Goal: Task Accomplishment & Management: Complete application form

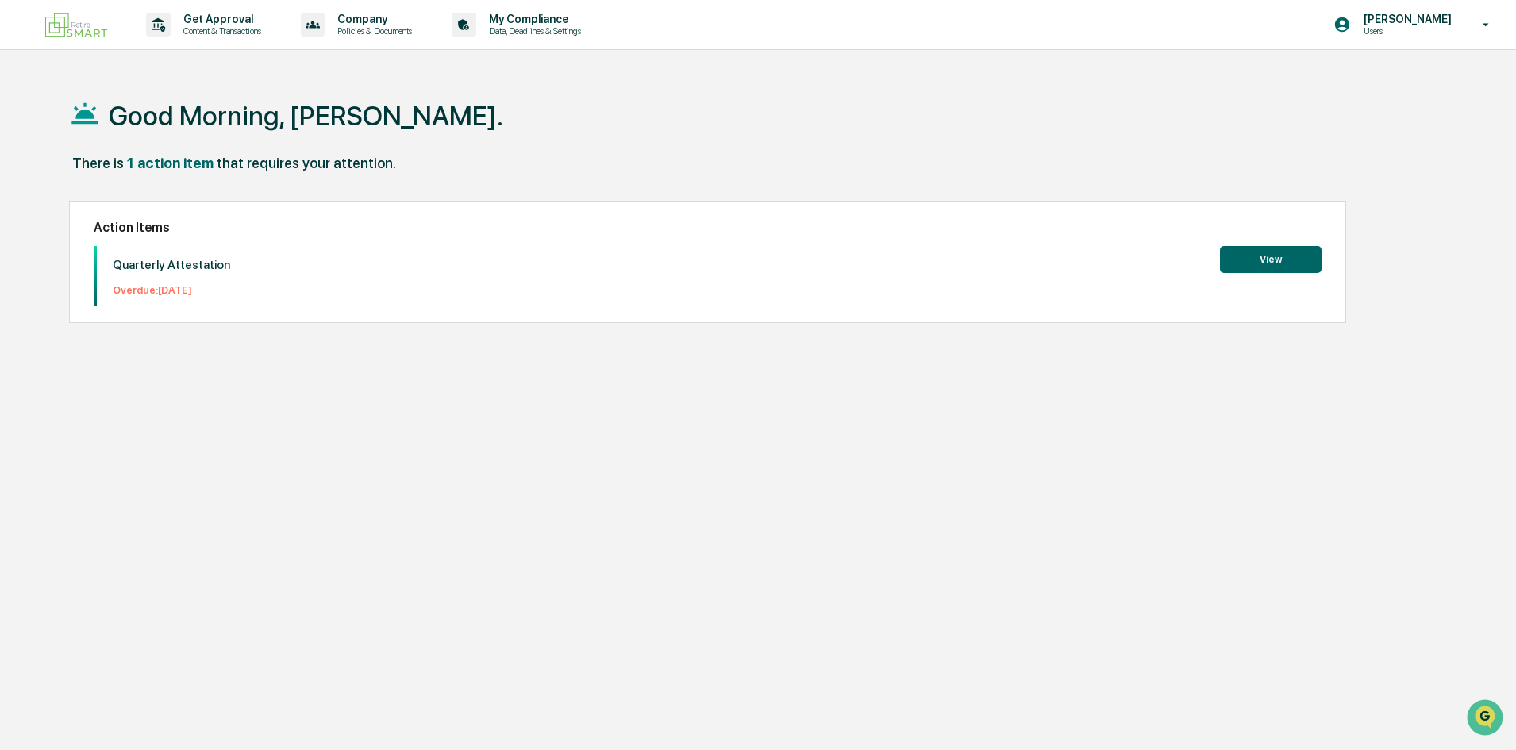
click at [1247, 259] on button "View" at bounding box center [1271, 259] width 102 height 27
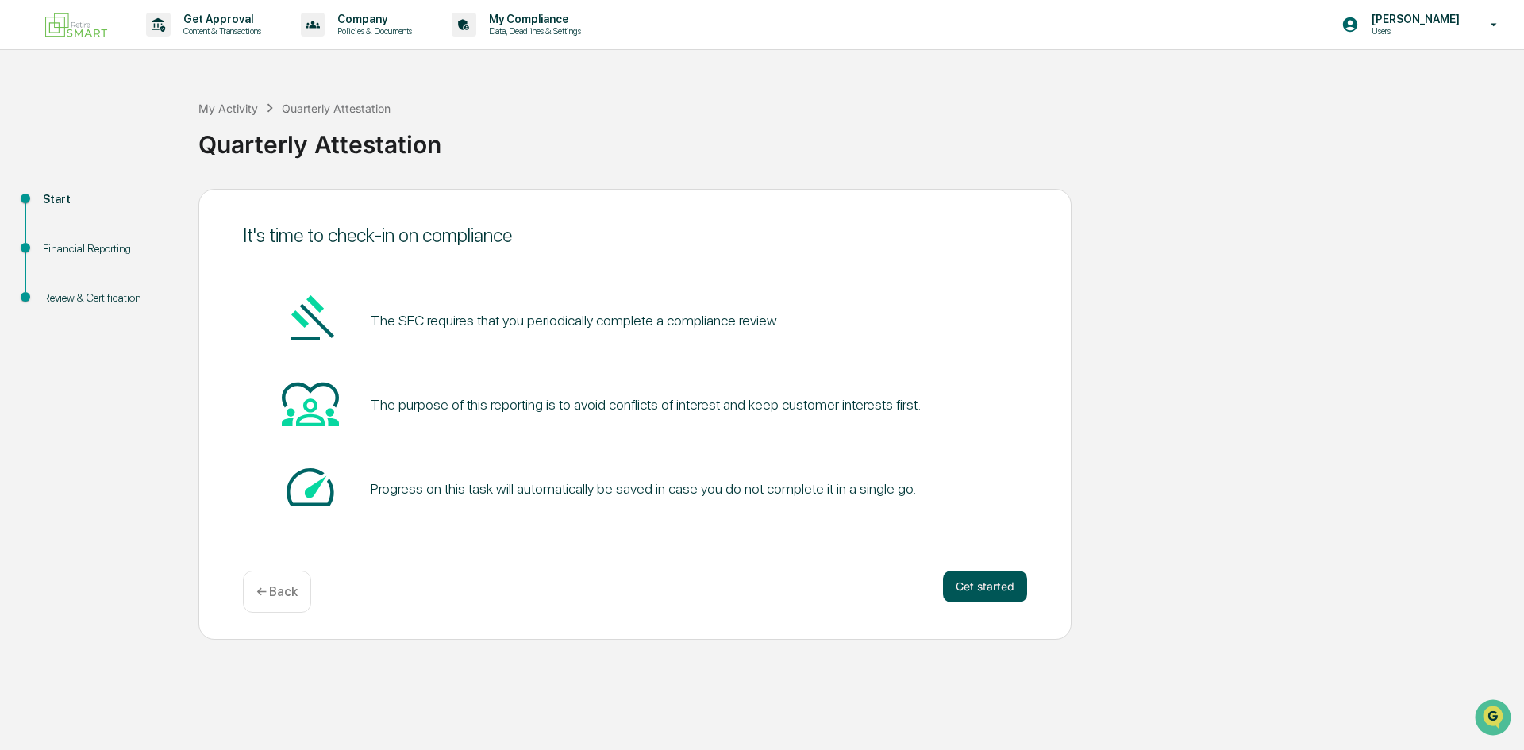
click at [980, 583] on button "Get started" at bounding box center [985, 587] width 84 height 32
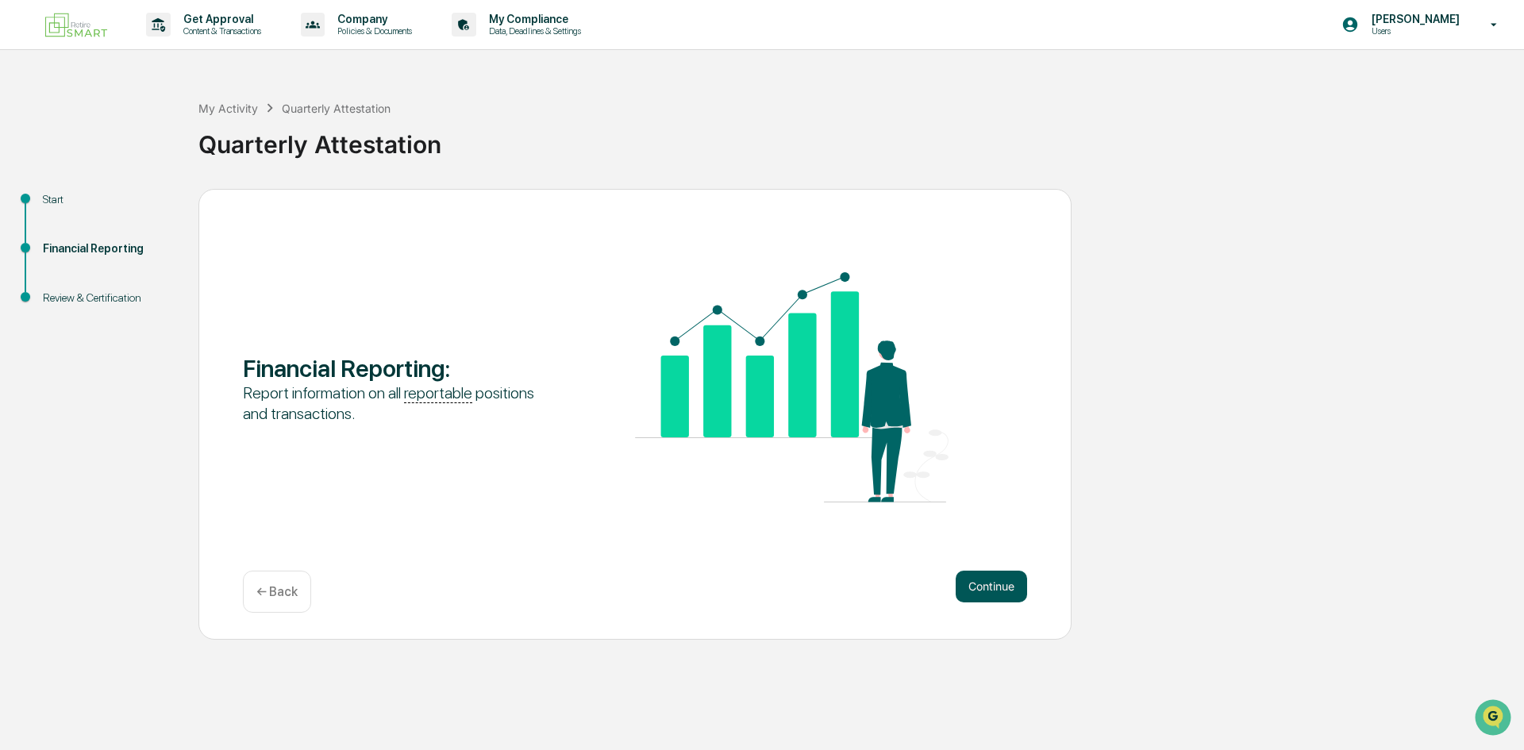
click at [978, 585] on button "Continue" at bounding box center [990, 587] width 71 height 32
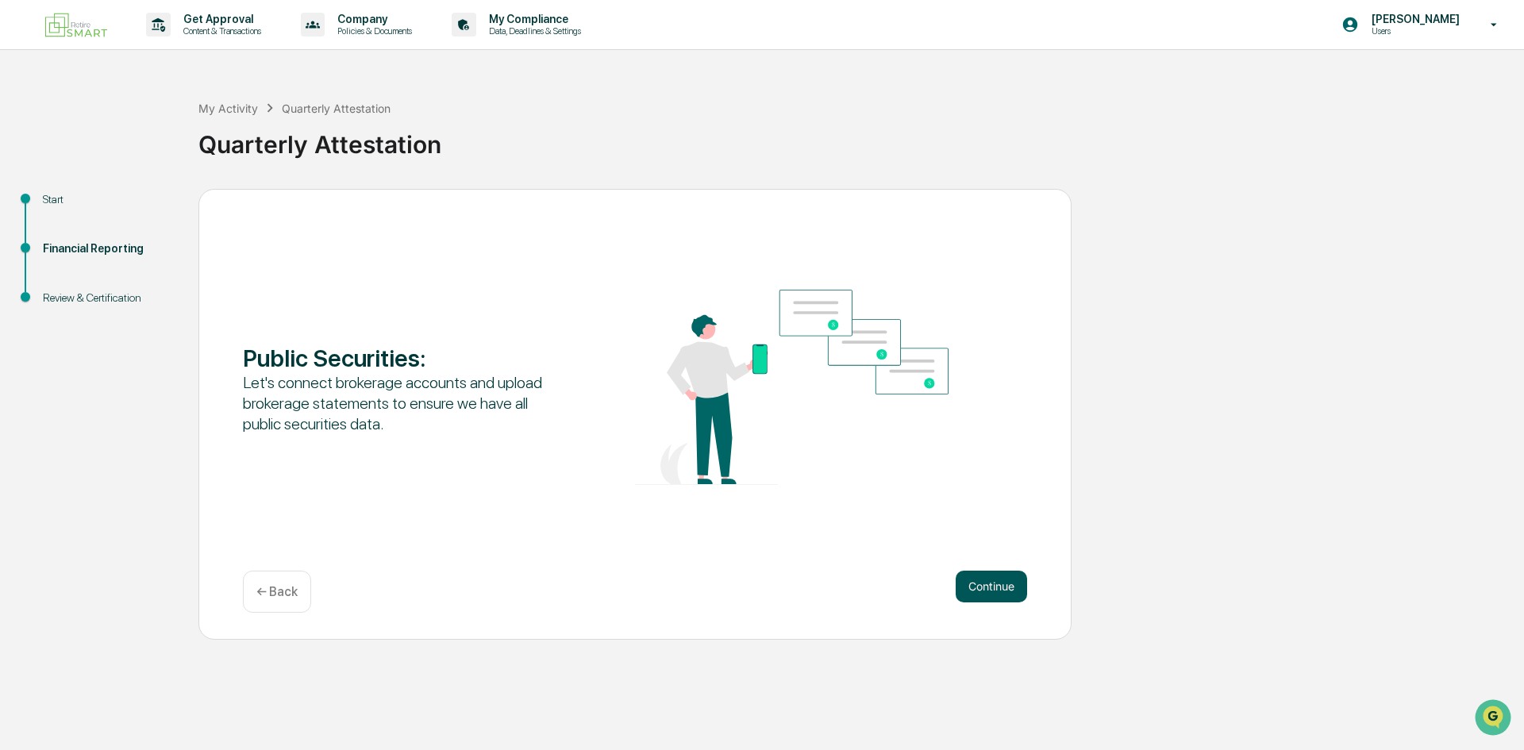
click at [974, 589] on button "Continue" at bounding box center [990, 587] width 71 height 32
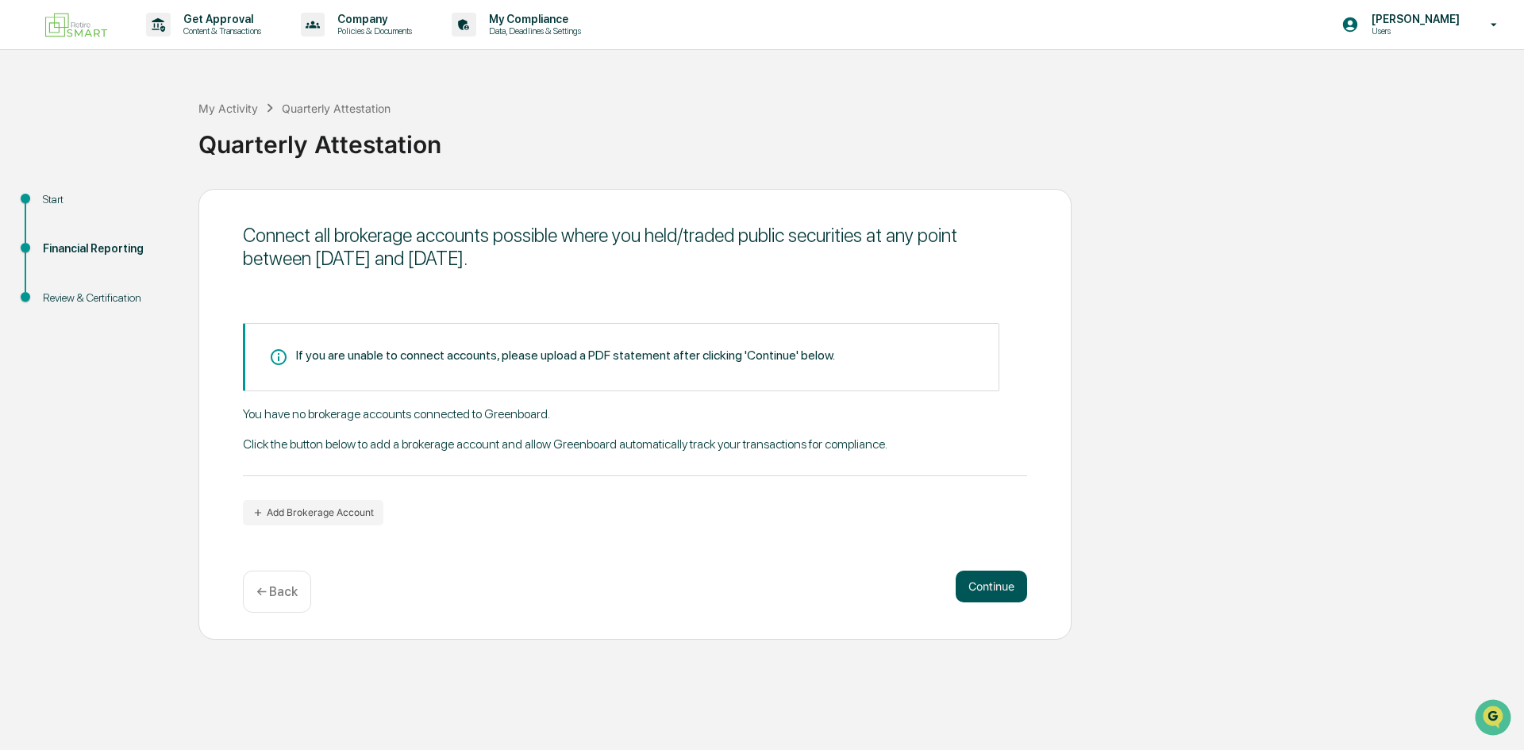
click at [1013, 581] on button "Continue" at bounding box center [990, 587] width 71 height 32
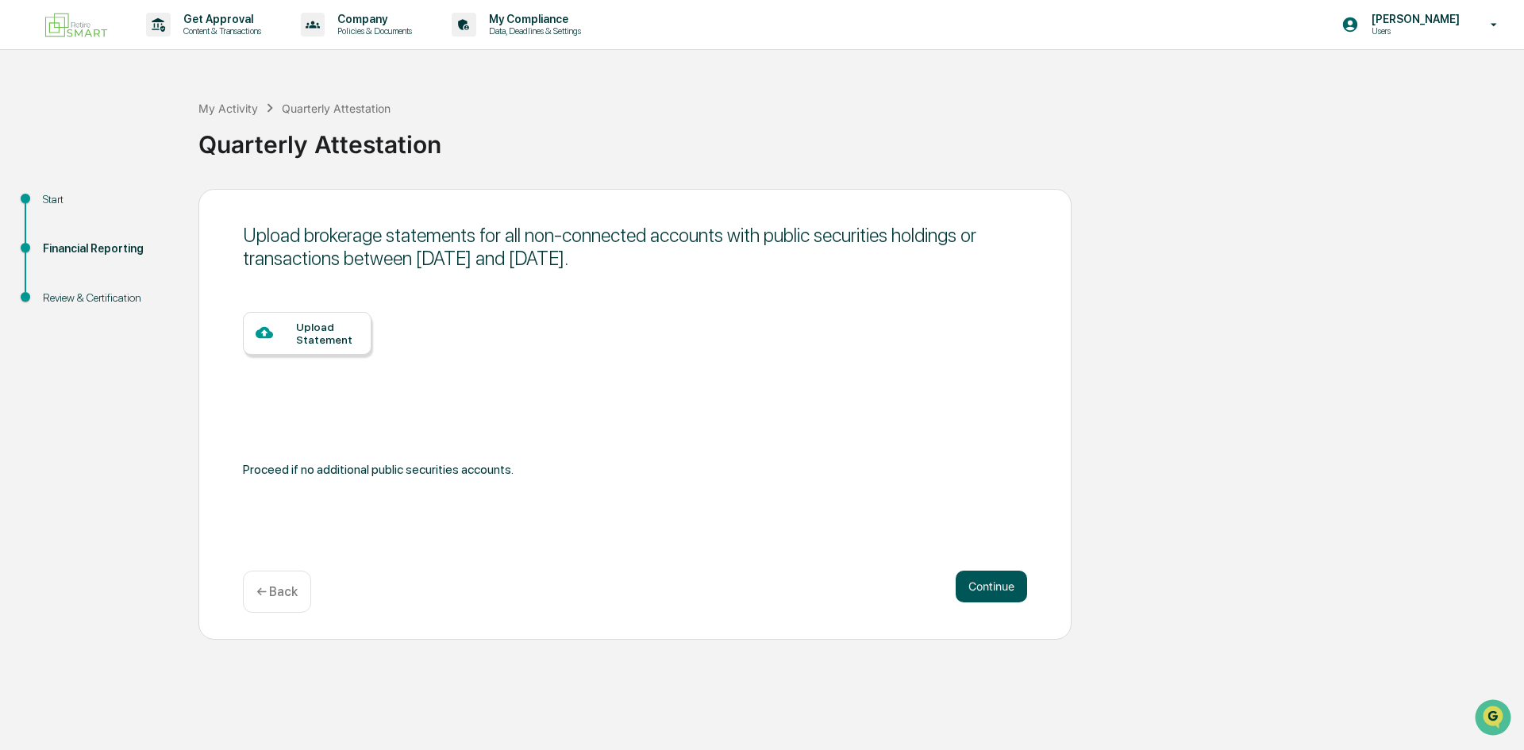
click at [1009, 589] on button "Continue" at bounding box center [990, 587] width 71 height 32
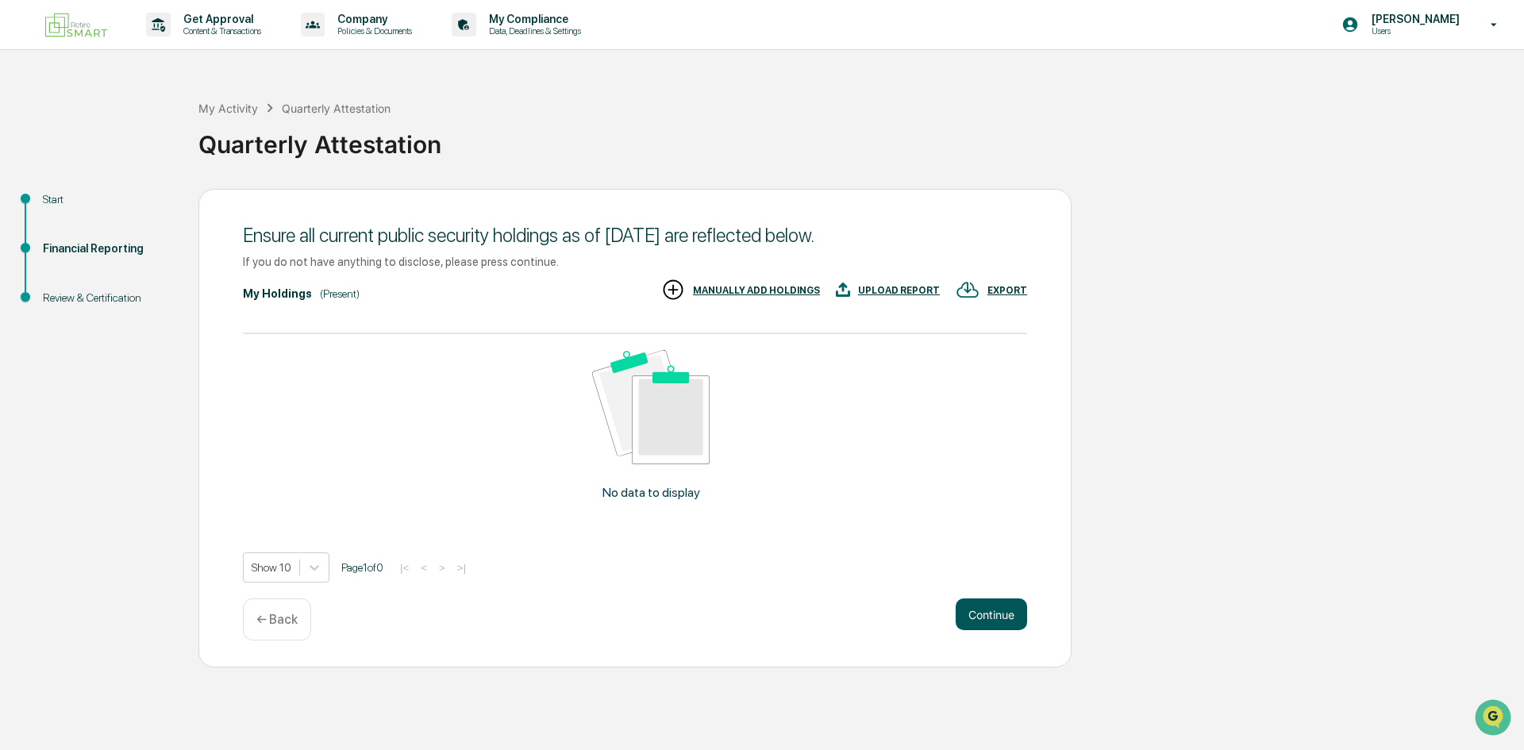
click at [987, 621] on button "Continue" at bounding box center [990, 614] width 71 height 32
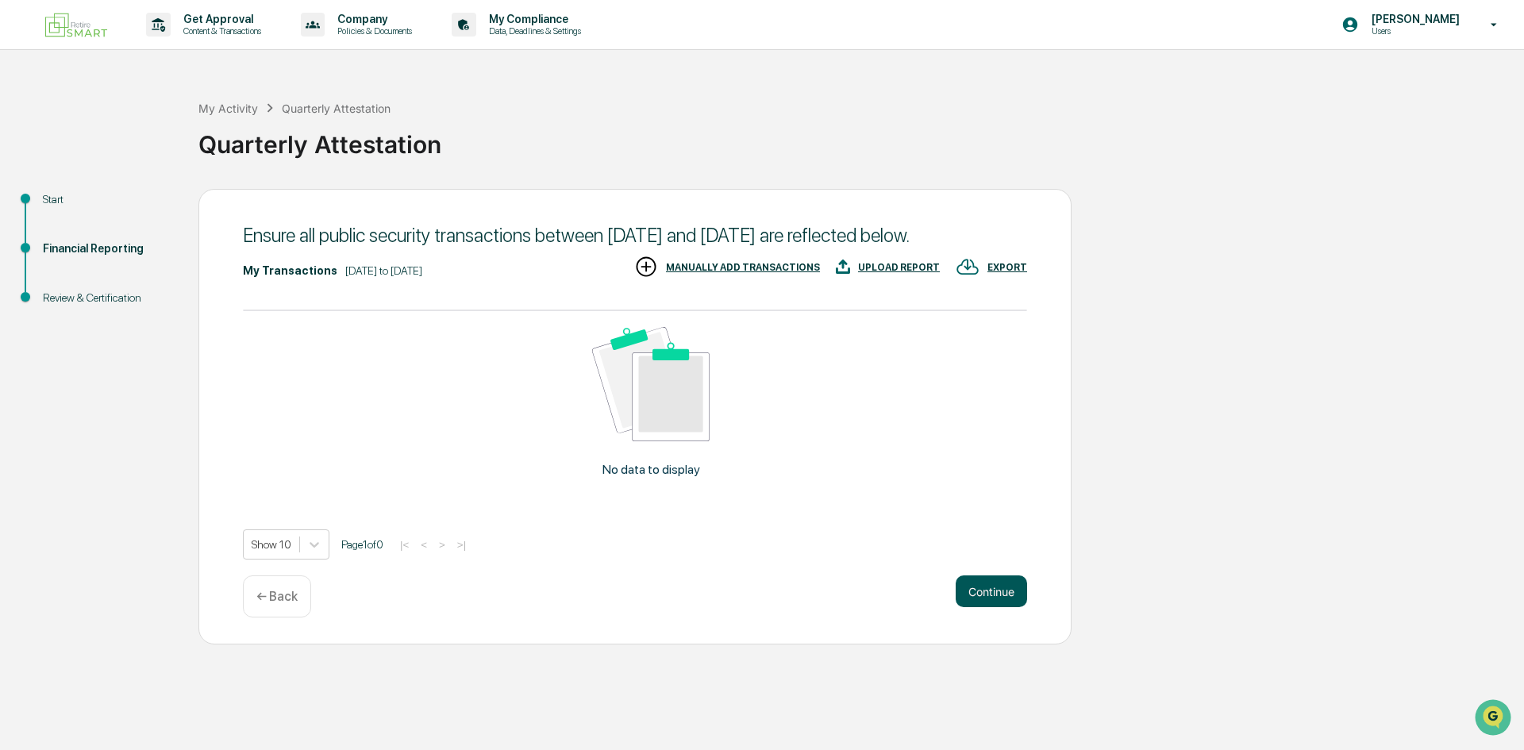
click at [993, 607] on button "Continue" at bounding box center [990, 591] width 71 height 32
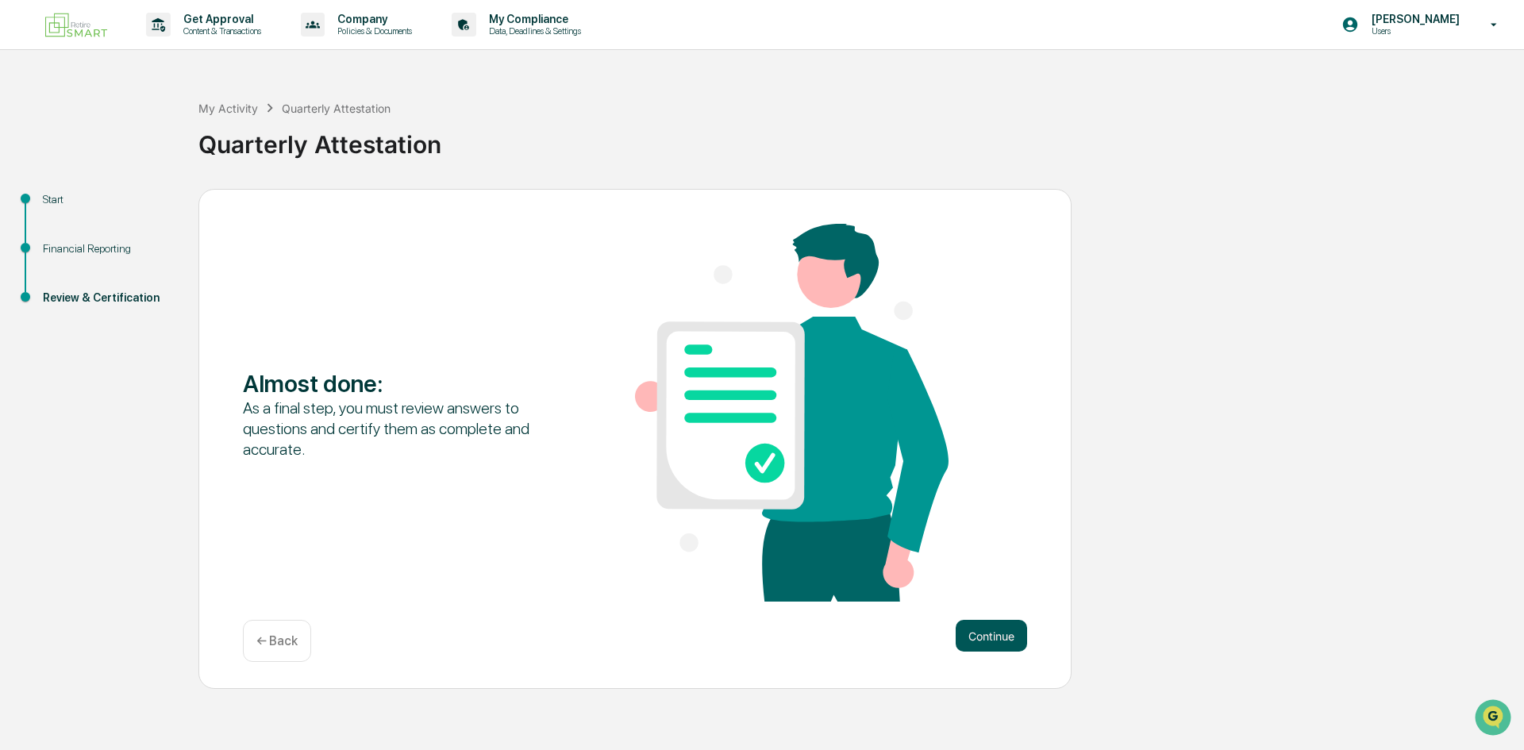
click at [999, 623] on button "Continue" at bounding box center [990, 636] width 71 height 32
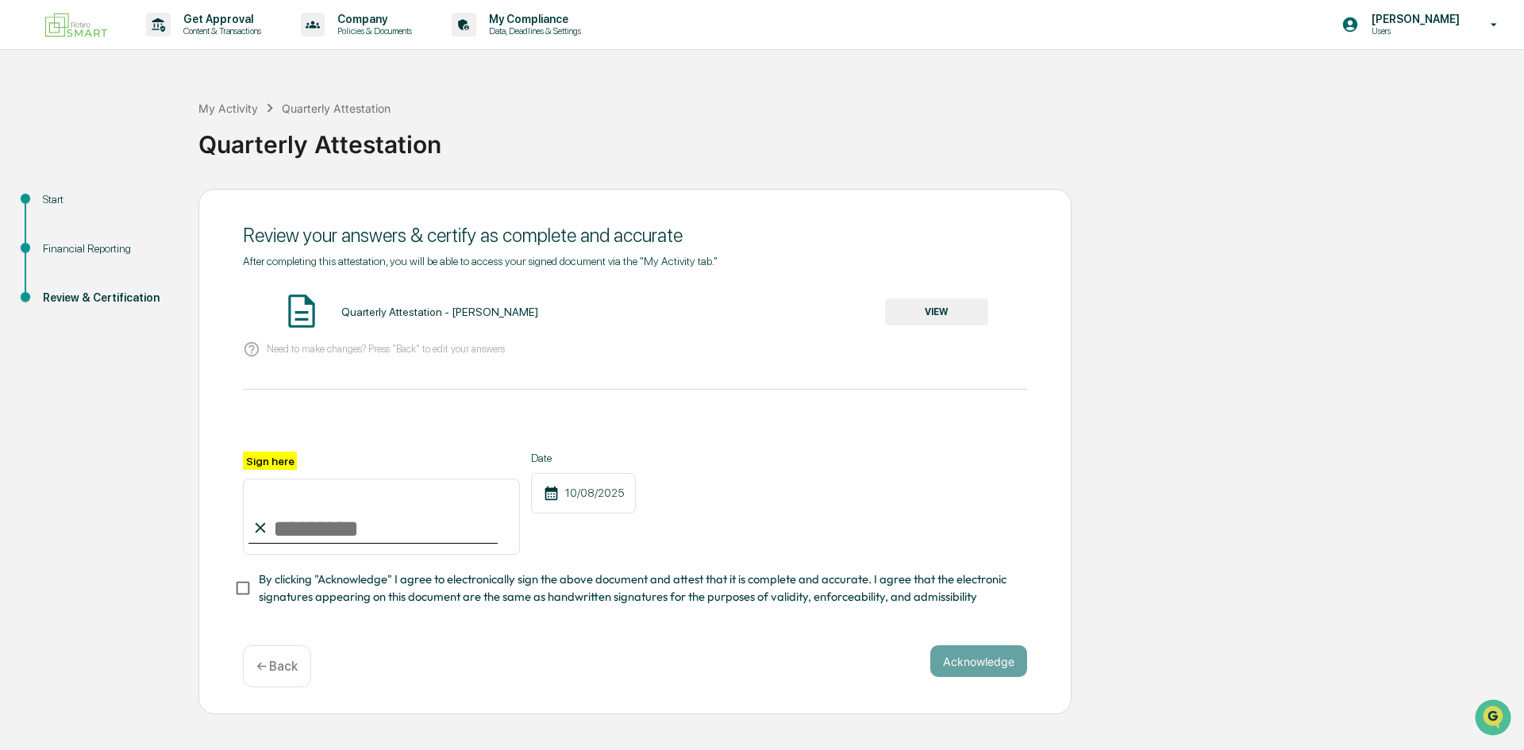
click at [969, 310] on button "VIEW" at bounding box center [936, 311] width 103 height 27
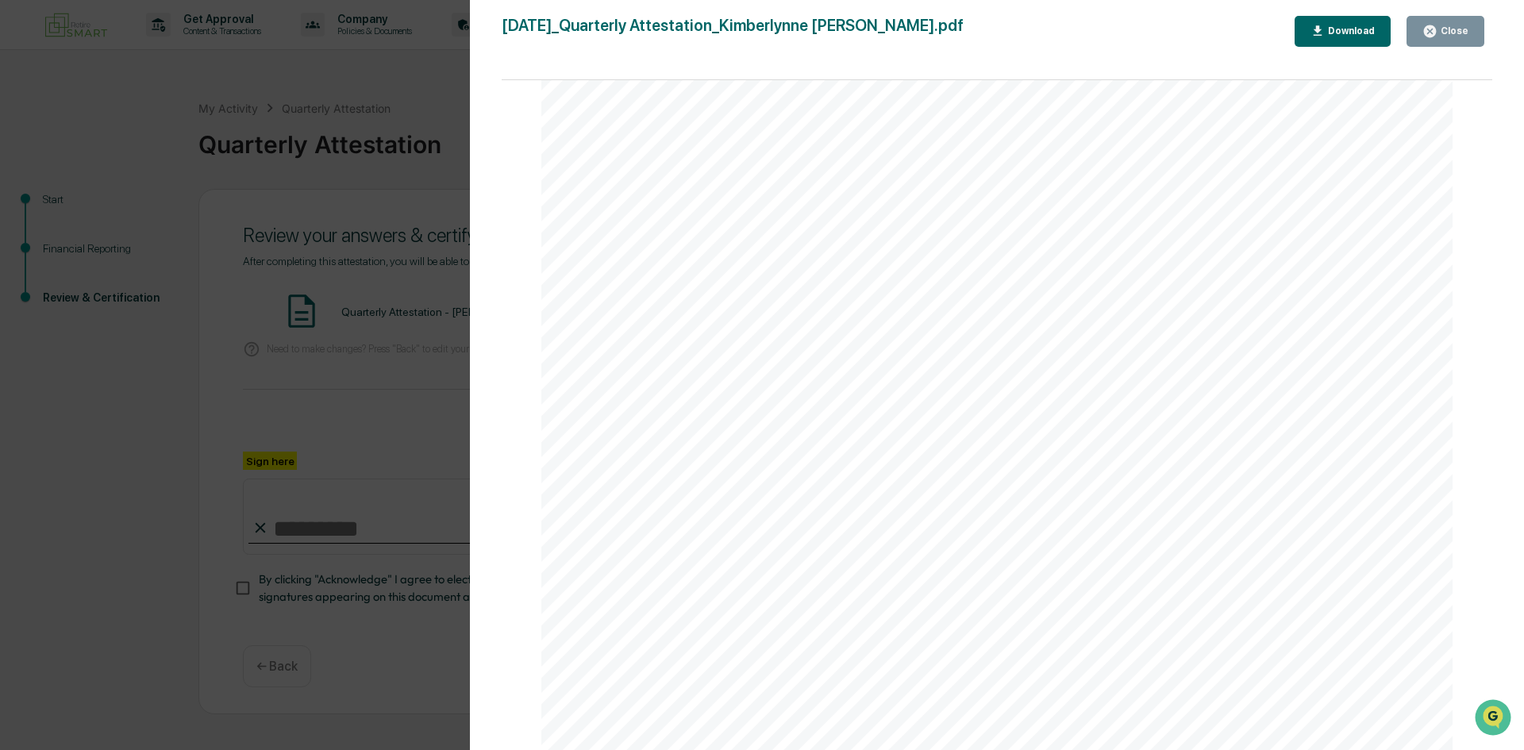
scroll to position [2857, 0]
click at [1455, 25] on div "Close" at bounding box center [1445, 31] width 46 height 15
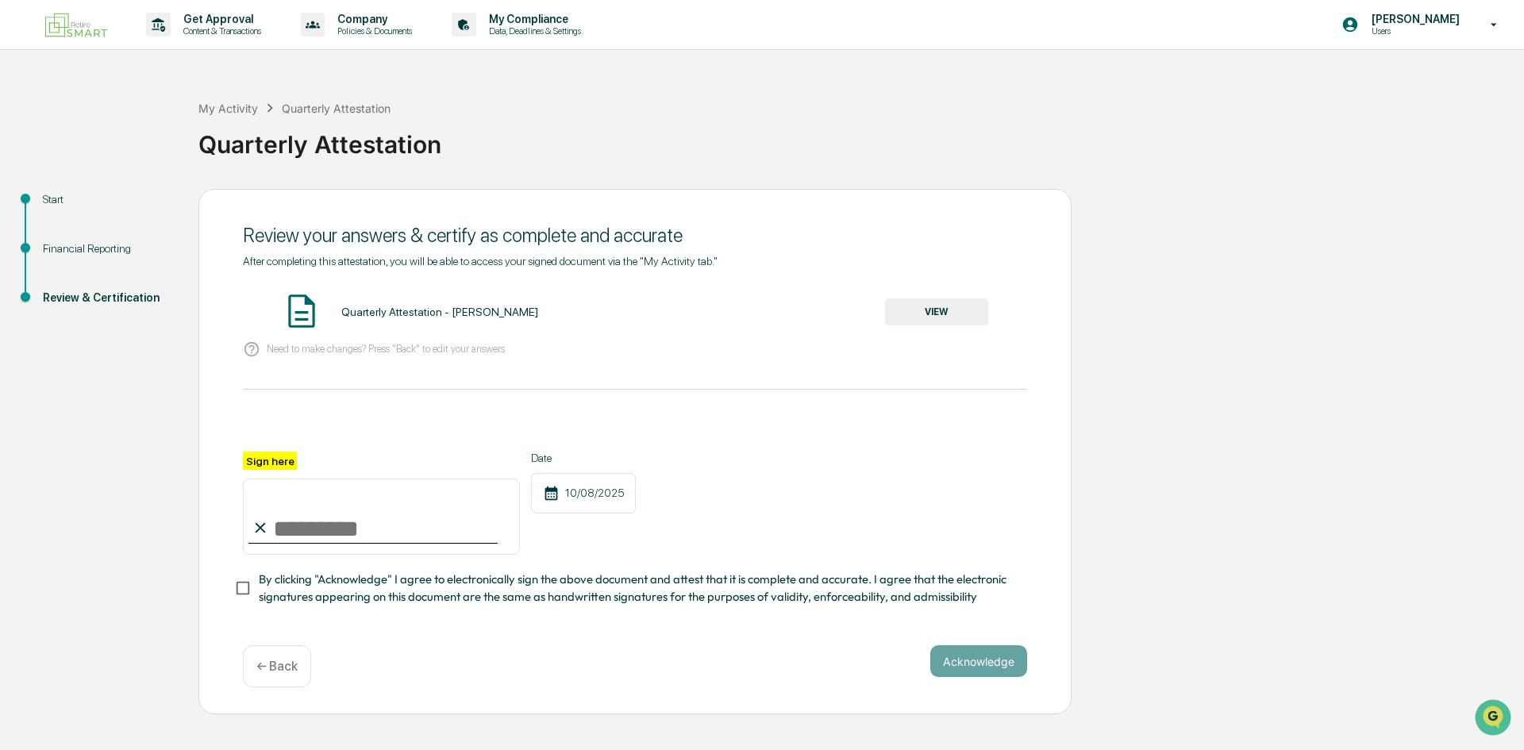
click at [298, 527] on input "Sign here" at bounding box center [381, 517] width 277 height 76
type input "**********"
click at [970, 657] on button "Acknowledge" at bounding box center [978, 661] width 97 height 32
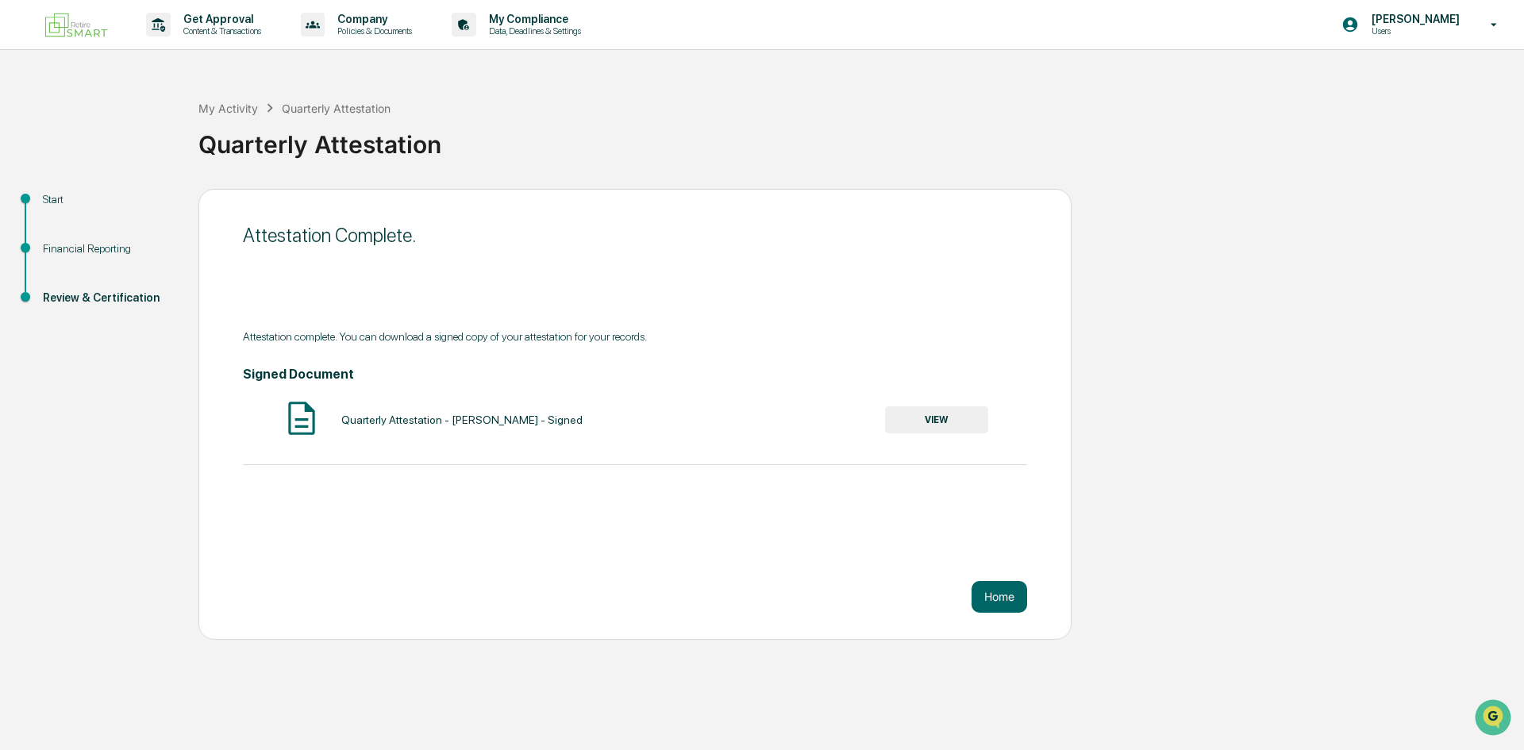
click at [944, 425] on button "VIEW" at bounding box center [936, 419] width 103 height 27
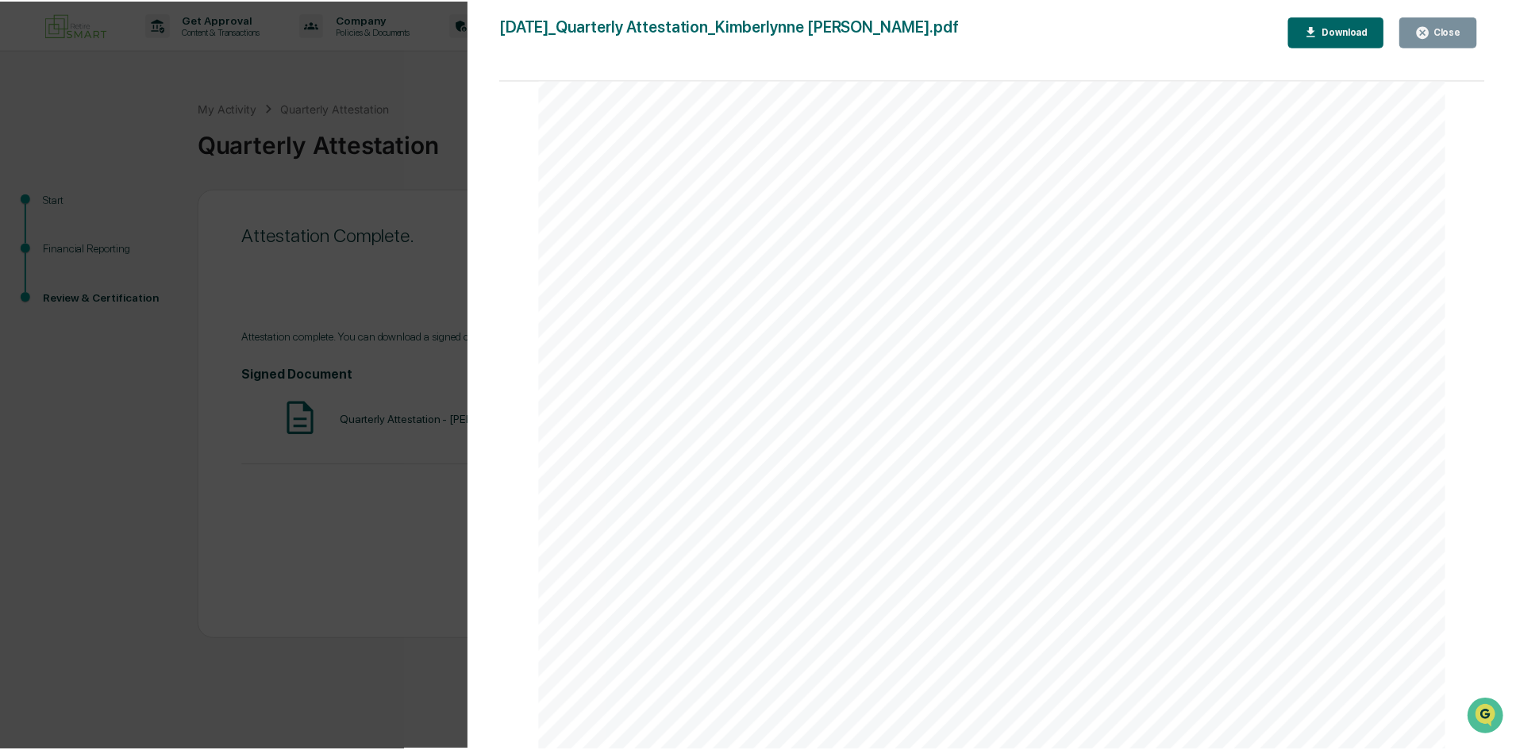
scroll to position [4444, 0]
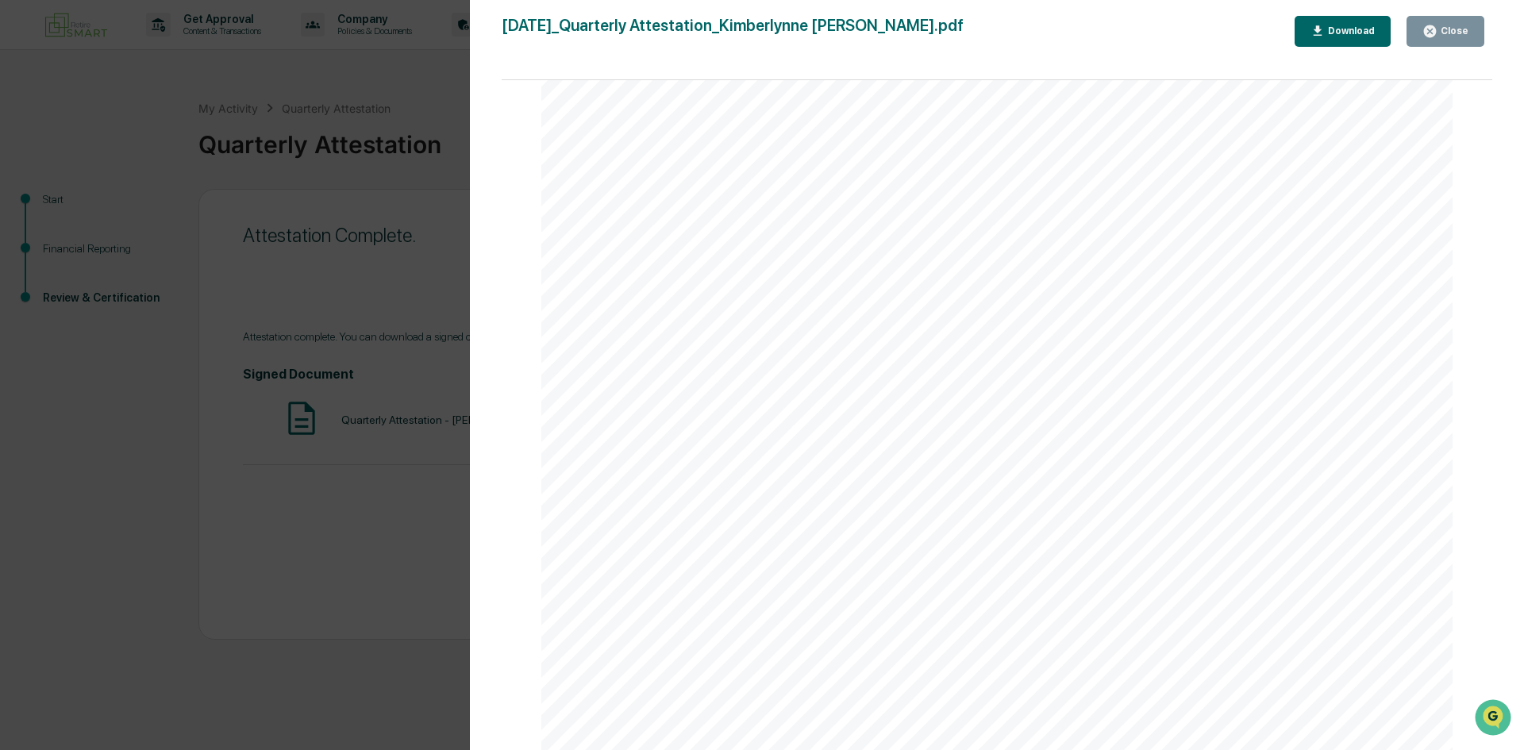
click at [1439, 27] on div "Close" at bounding box center [1452, 30] width 31 height 11
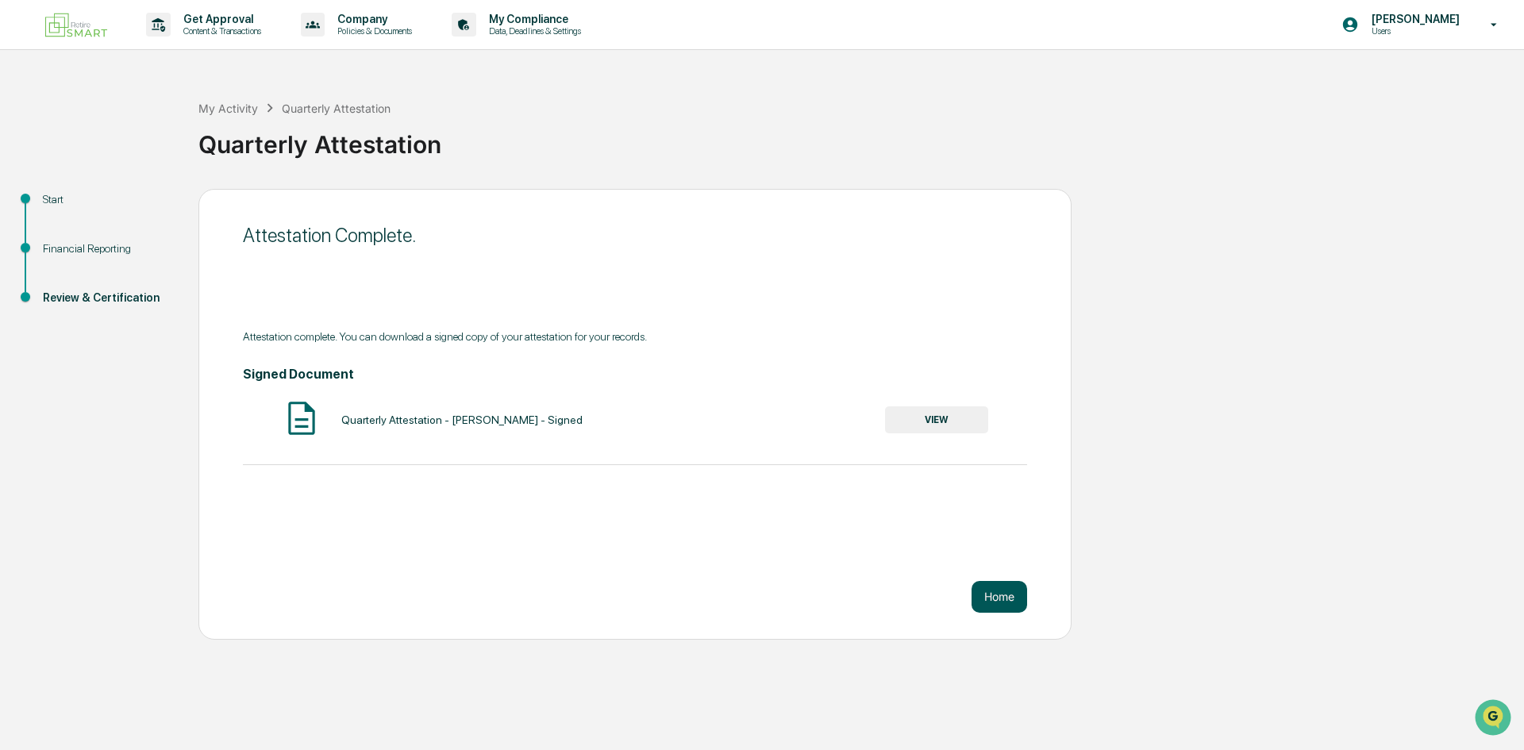
click at [997, 600] on button "Home" at bounding box center [999, 597] width 56 height 32
